Goal: Information Seeking & Learning: Learn about a topic

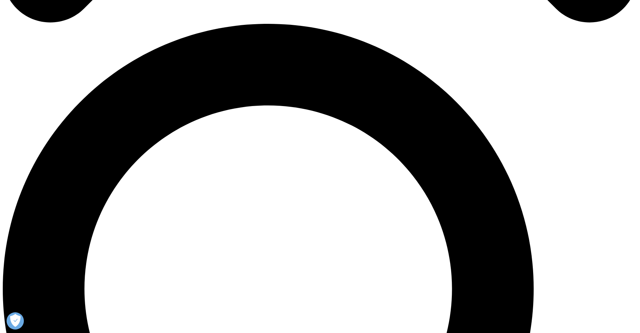
scroll to position [449, 0]
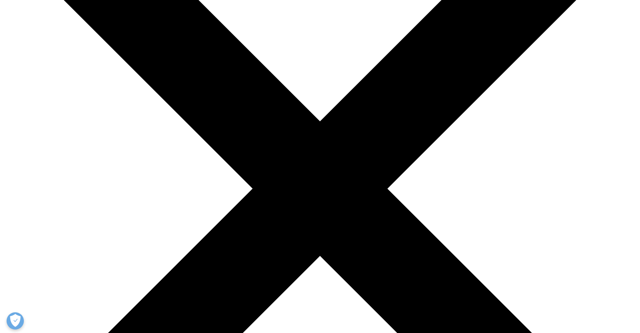
scroll to position [207, 0]
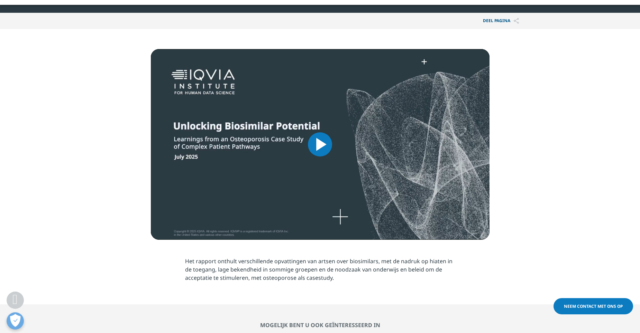
click at [320, 145] on span "Videospeler" at bounding box center [320, 145] width 0 height 0
